Goal: Task Accomplishment & Management: Use online tool/utility

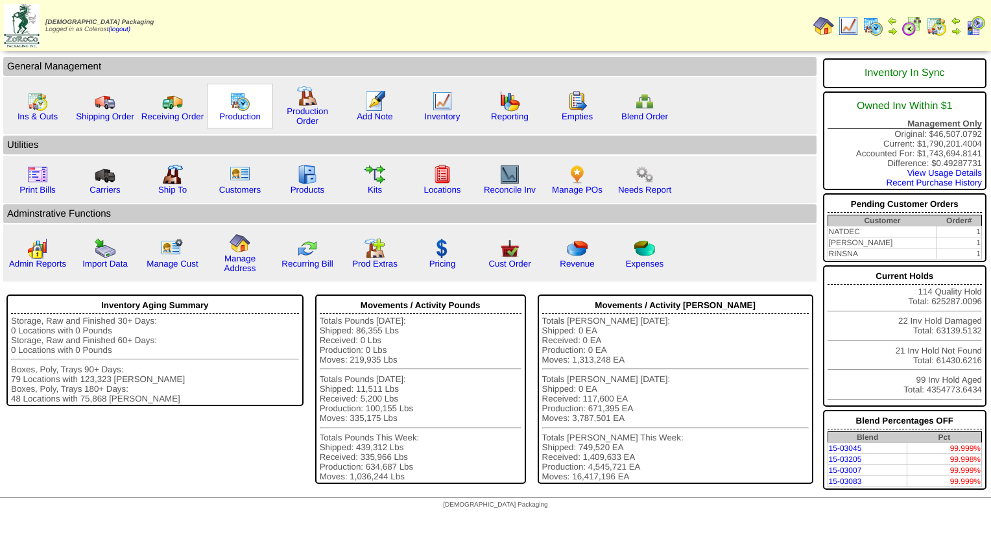
click at [236, 110] on img at bounding box center [240, 101] width 21 height 21
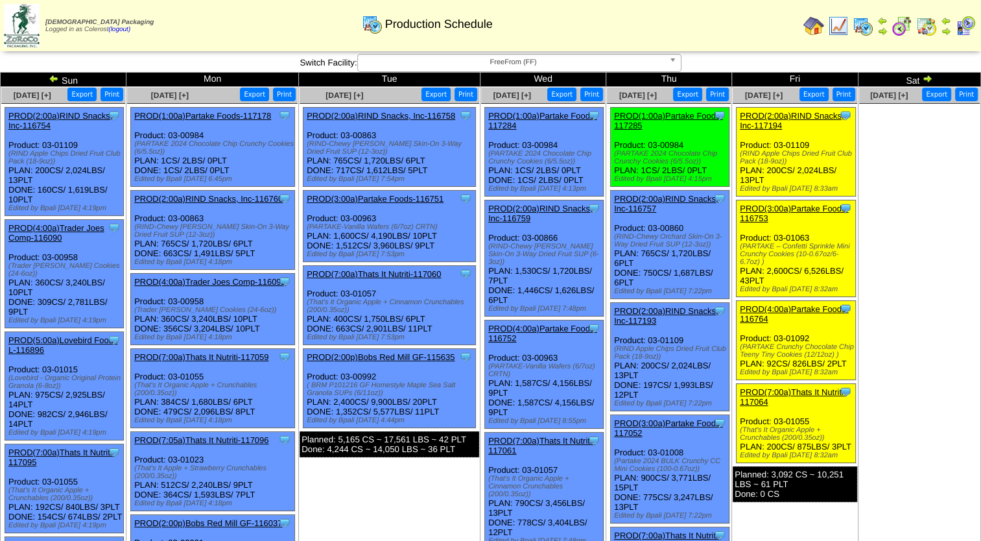
click at [568, 57] on span "FreeFrom (FF)" at bounding box center [513, 62] width 301 height 16
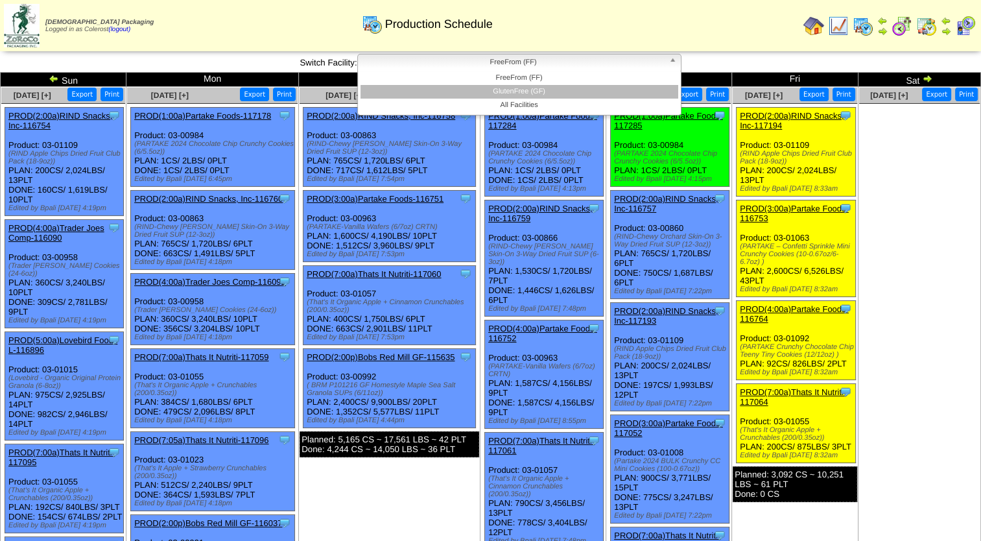
click at [544, 87] on li "GlutenFree (GF)" at bounding box center [520, 92] width 318 height 14
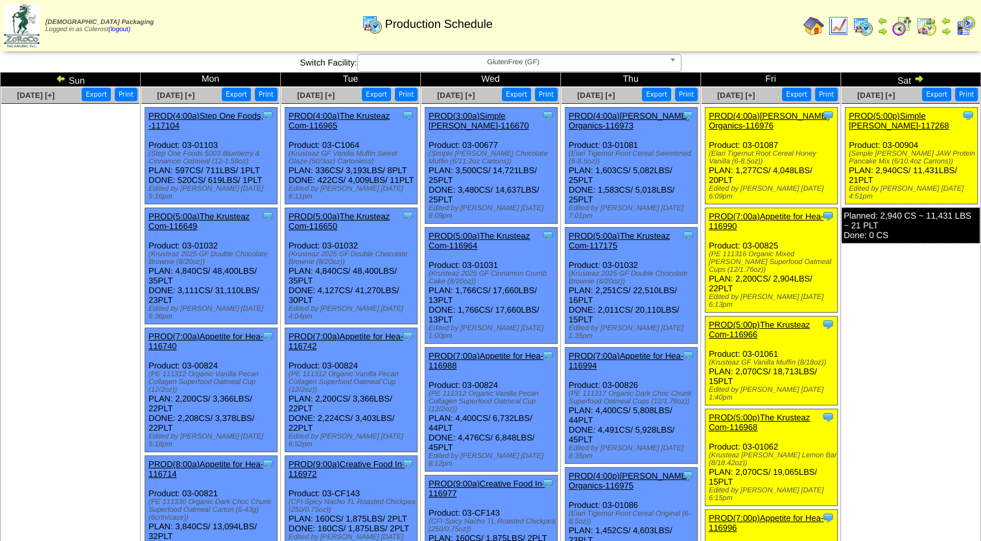
click at [946, 30] on img at bounding box center [946, 31] width 10 height 10
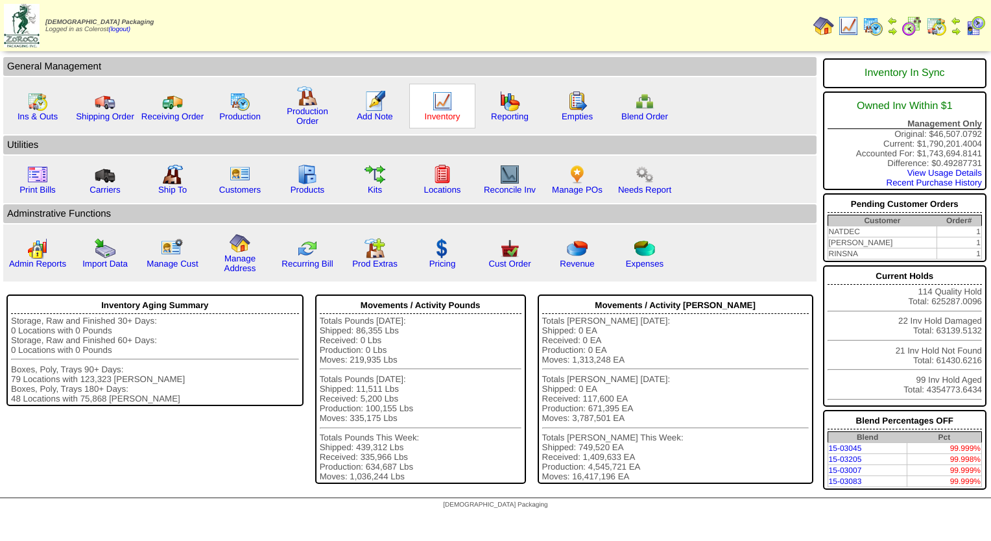
click at [439, 112] on link "Inventory" at bounding box center [443, 117] width 36 height 10
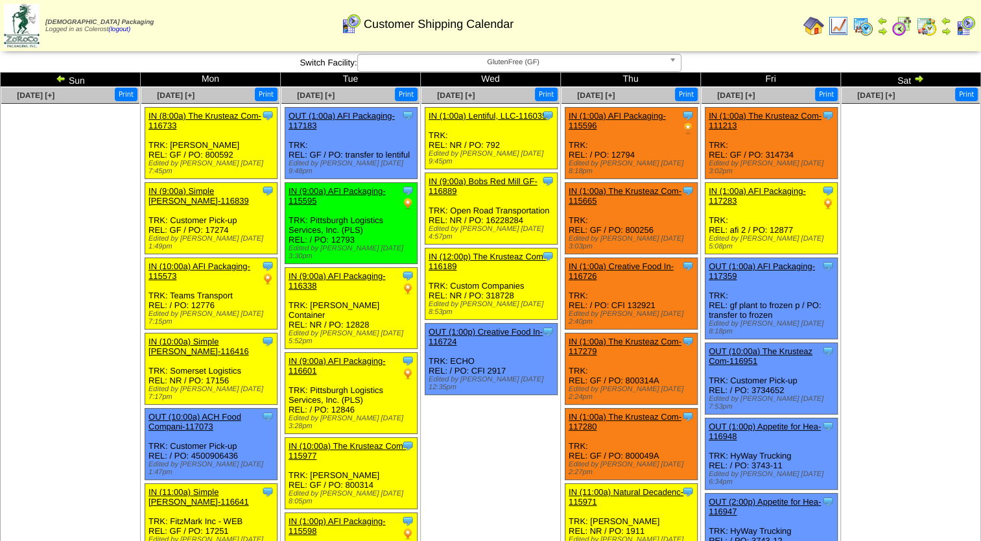
click at [835, 26] on img at bounding box center [838, 26] width 21 height 21
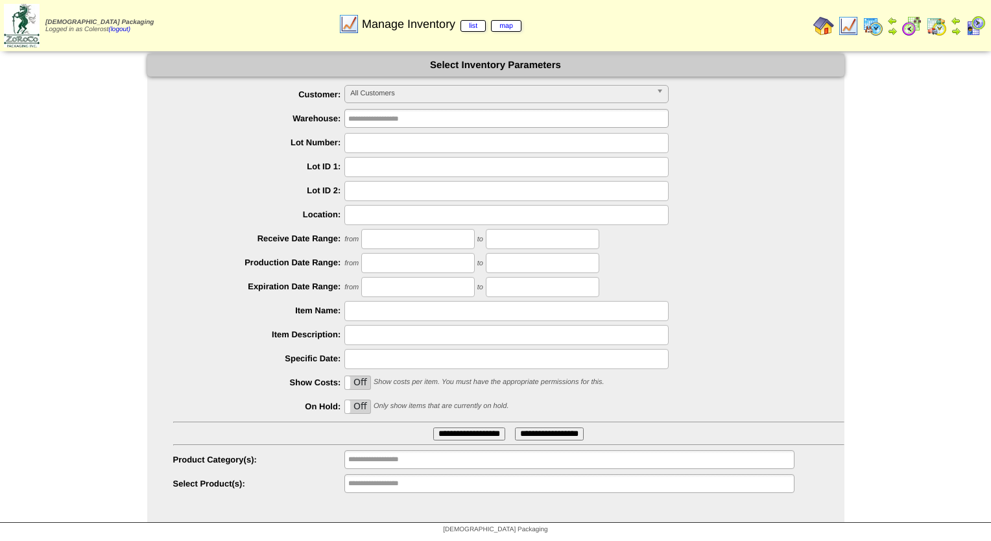
click at [378, 145] on input "text" at bounding box center [506, 143] width 324 height 20
type input "*******"
click at [443, 437] on input "**********" at bounding box center [469, 433] width 72 height 13
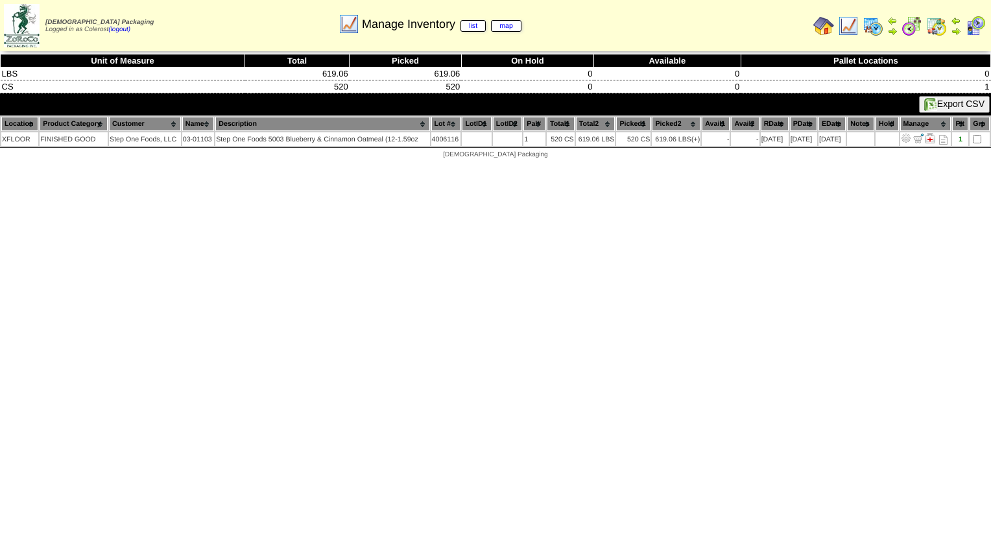
click at [956, 30] on img at bounding box center [956, 31] width 10 height 10
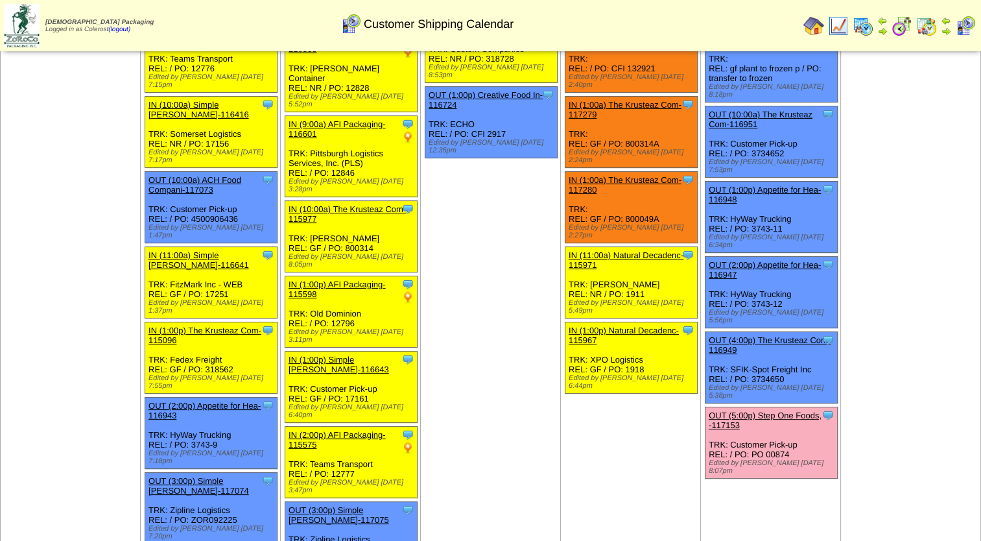
scroll to position [259, 0]
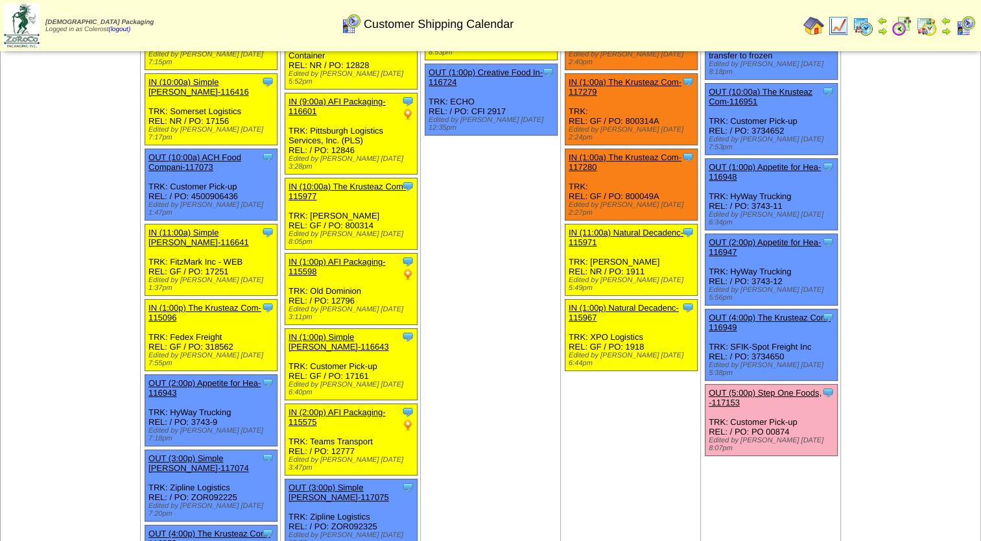
click at [766, 388] on link "OUT (5:00p) Step One Foods, -117153" at bounding box center [765, 397] width 113 height 19
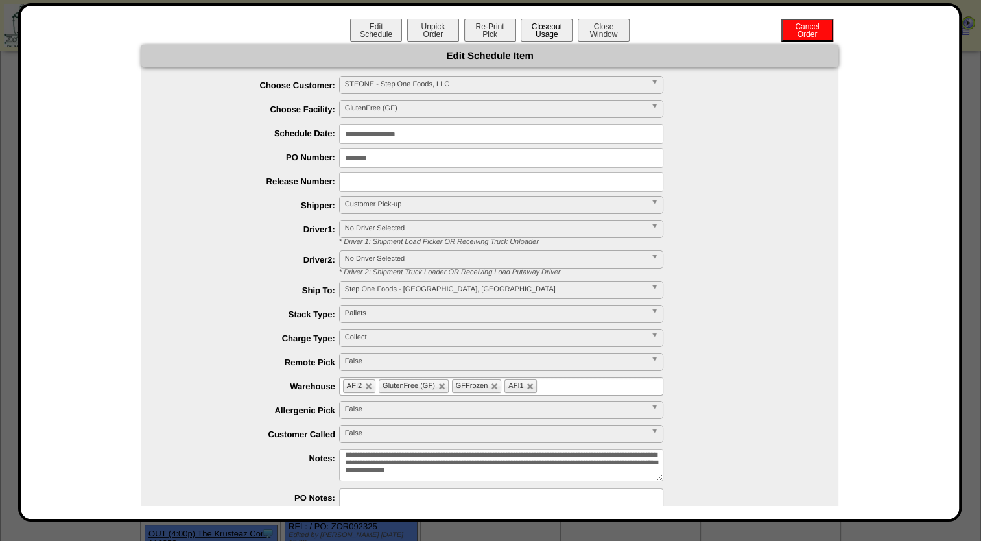
click at [545, 34] on button "Closeout Usage" at bounding box center [547, 30] width 52 height 23
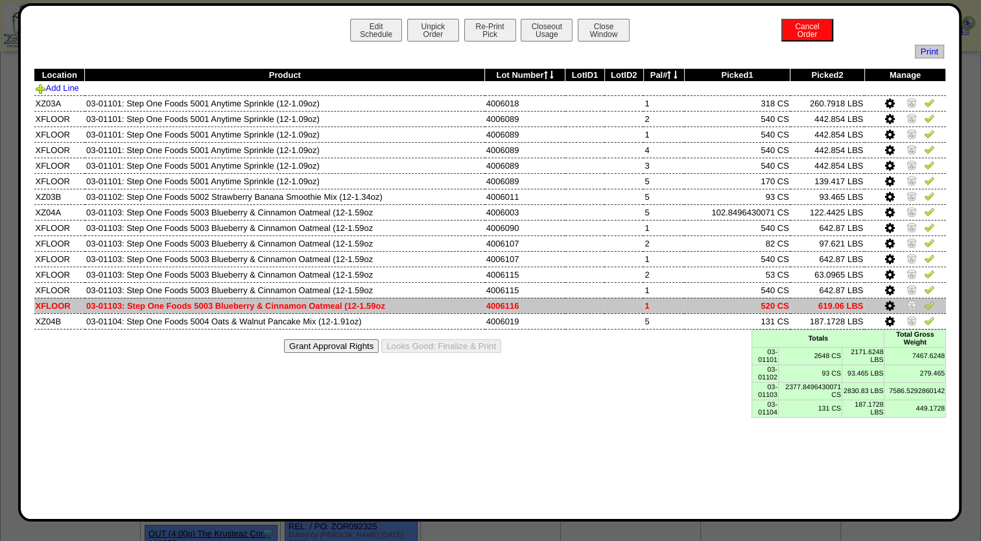
click at [907, 298] on td at bounding box center [905, 306] width 81 height 16
click at [909, 305] on img at bounding box center [912, 305] width 10 height 10
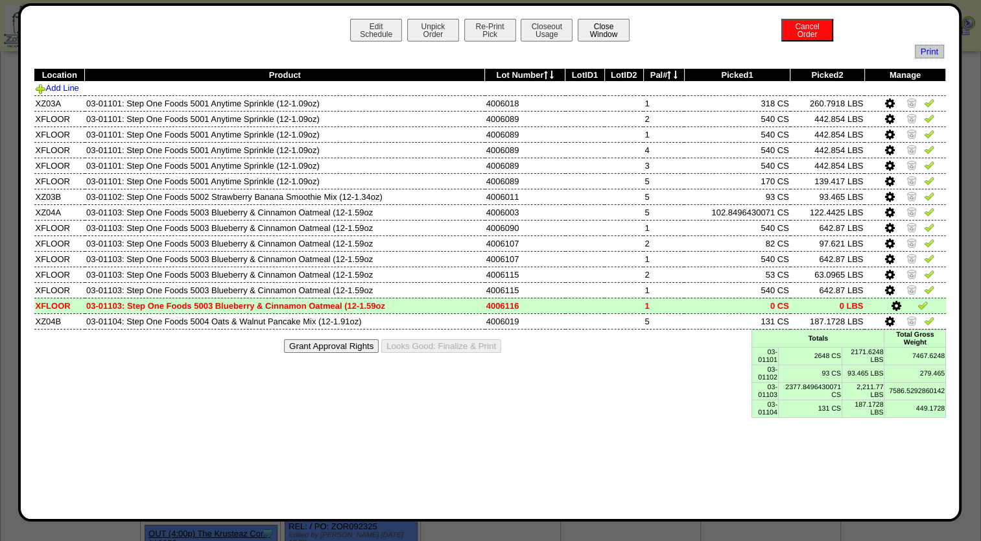
click at [607, 28] on button "Close Window" at bounding box center [604, 30] width 52 height 23
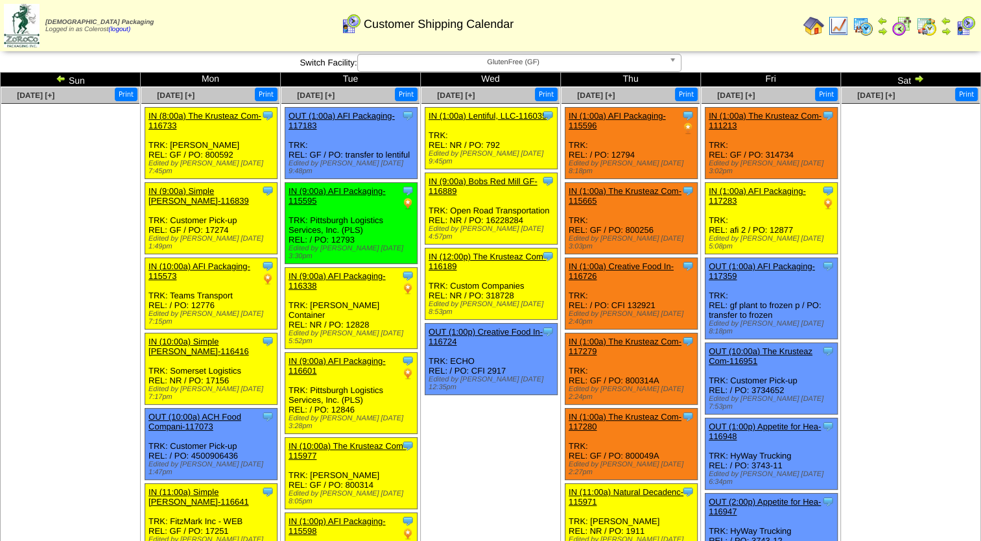
click at [834, 25] on img at bounding box center [838, 26] width 21 height 21
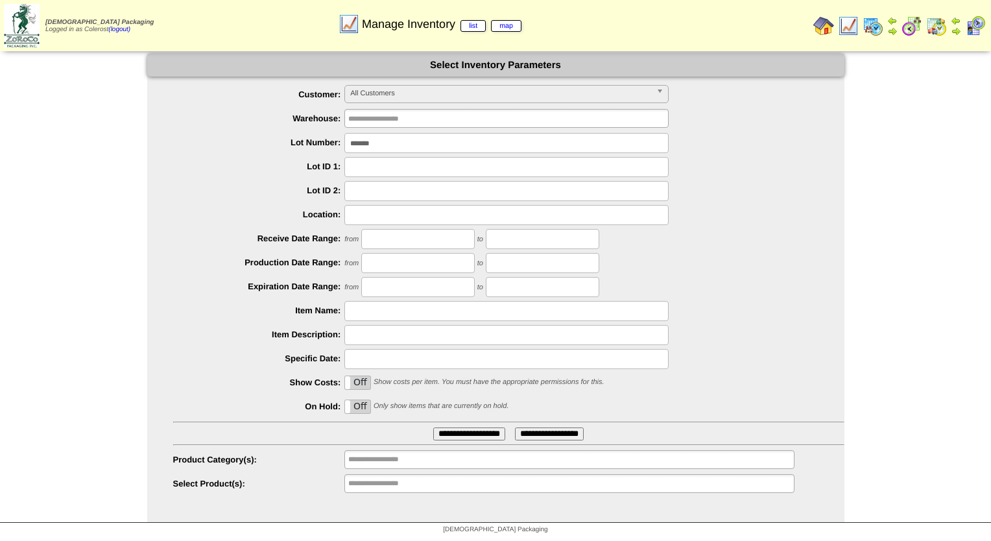
click at [466, 437] on input "**********" at bounding box center [469, 433] width 72 height 13
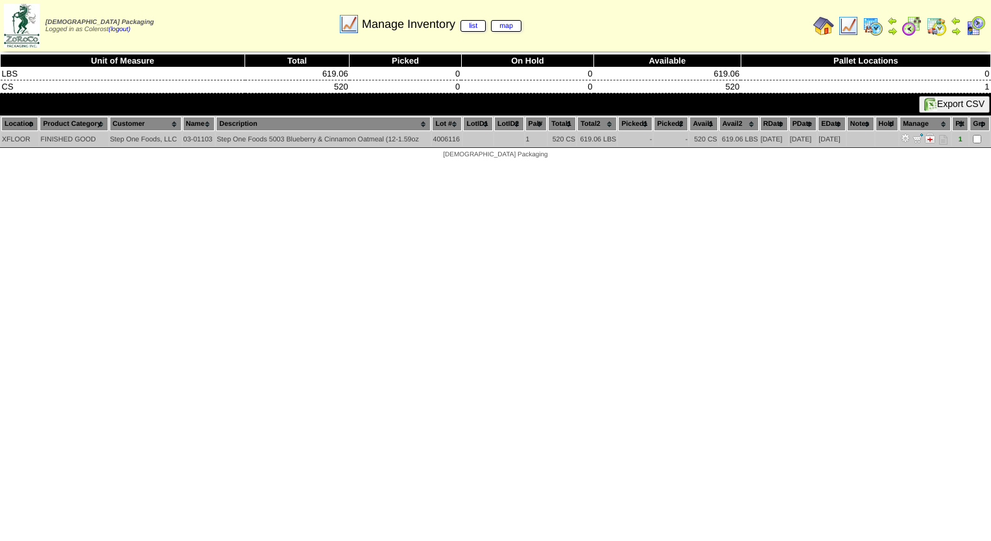
click at [932, 136] on img at bounding box center [930, 138] width 10 height 10
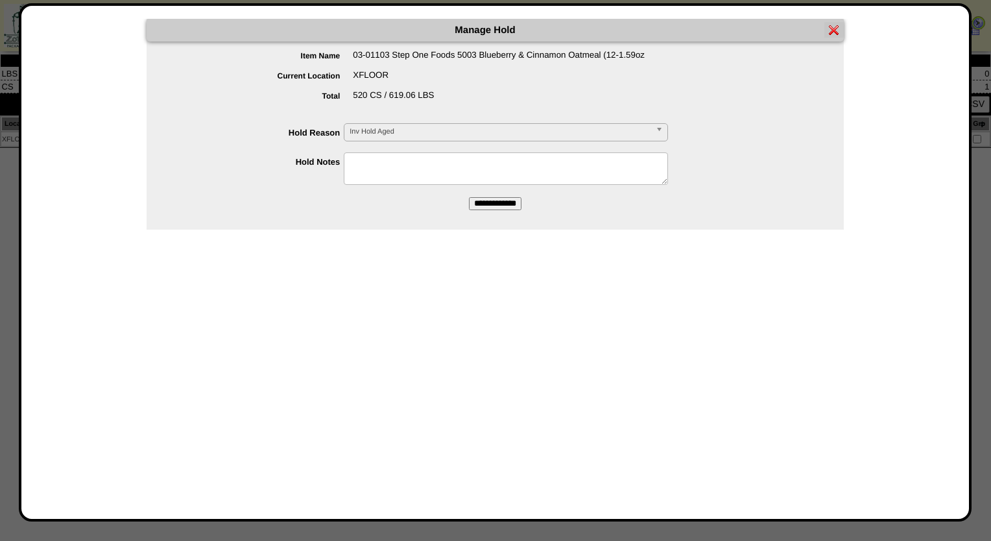
click at [831, 30] on img at bounding box center [834, 30] width 10 height 10
